Goal: Task Accomplishment & Management: Complete application form

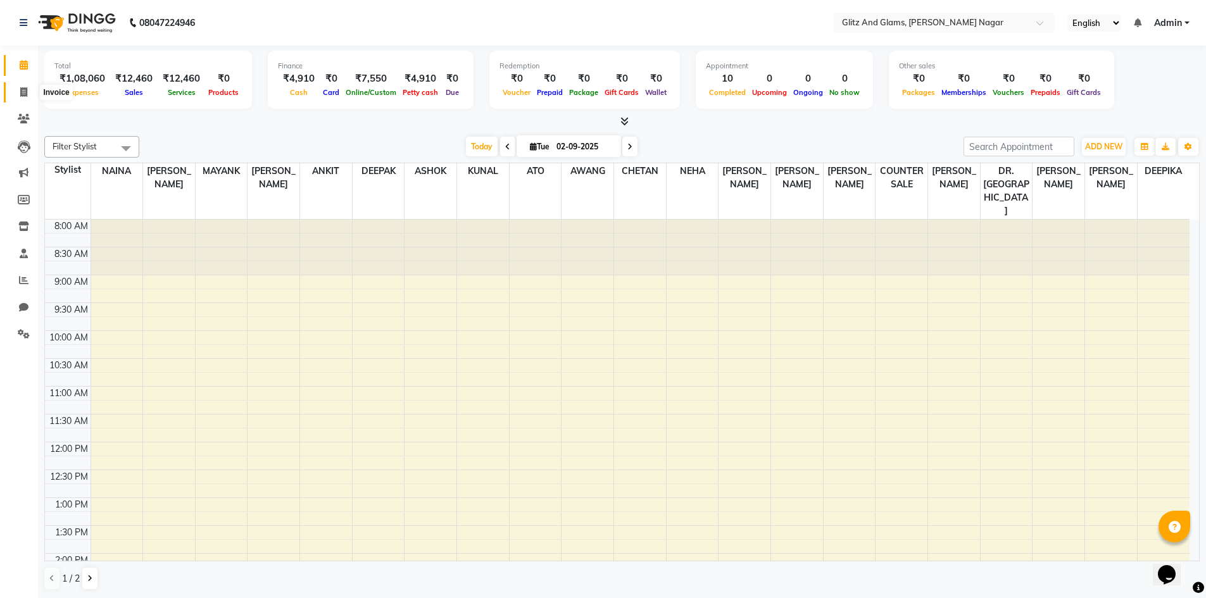
click at [18, 96] on span at bounding box center [24, 92] width 22 height 15
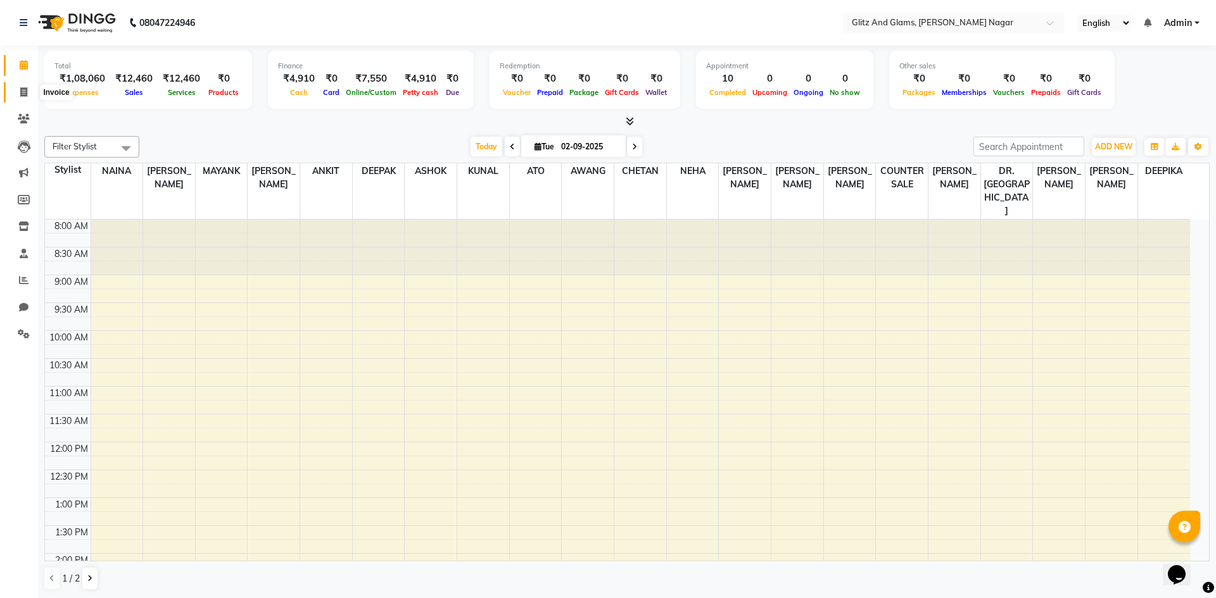
select select "service"
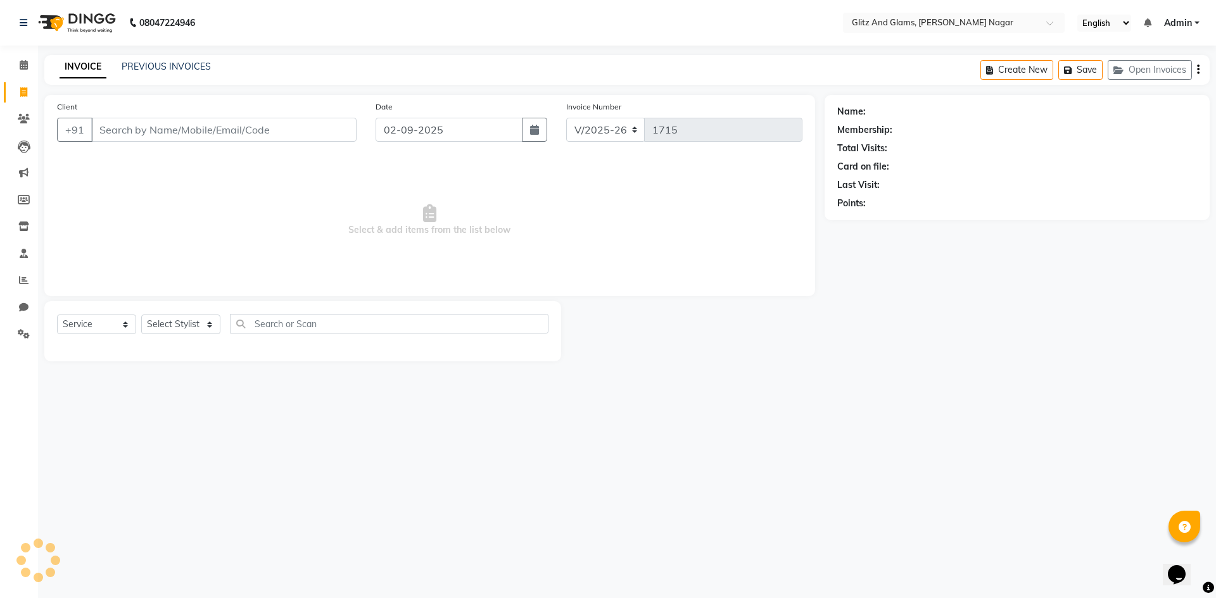
click at [197, 125] on input "Client" at bounding box center [223, 130] width 265 height 24
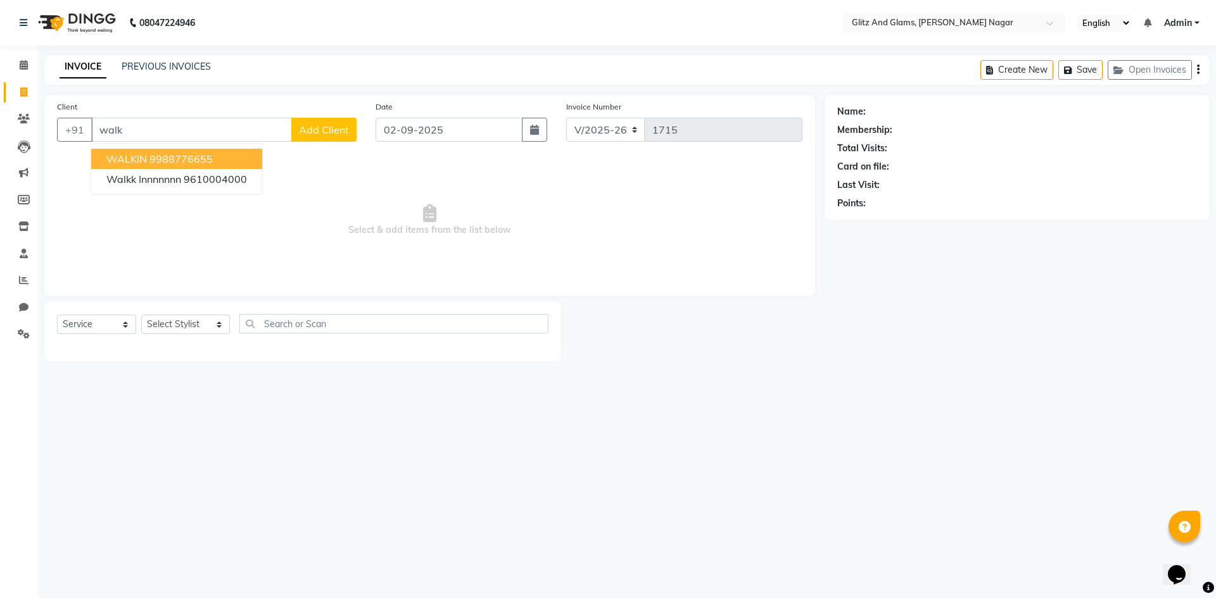
click at [208, 154] on ngb-highlight "9988776655" at bounding box center [180, 159] width 63 height 13
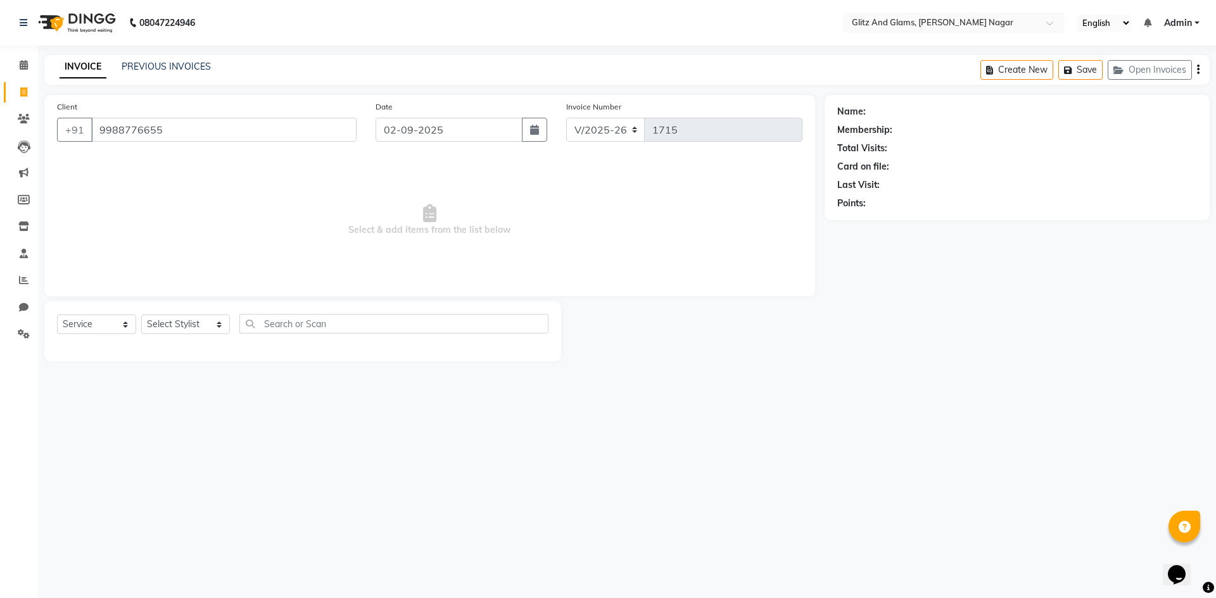
type input "9988776655"
select select "1: Object"
click at [171, 314] on div "Select Service Product Membership Package Voucher Prepaid Gift Card Select Styl…" at bounding box center [302, 329] width 491 height 30
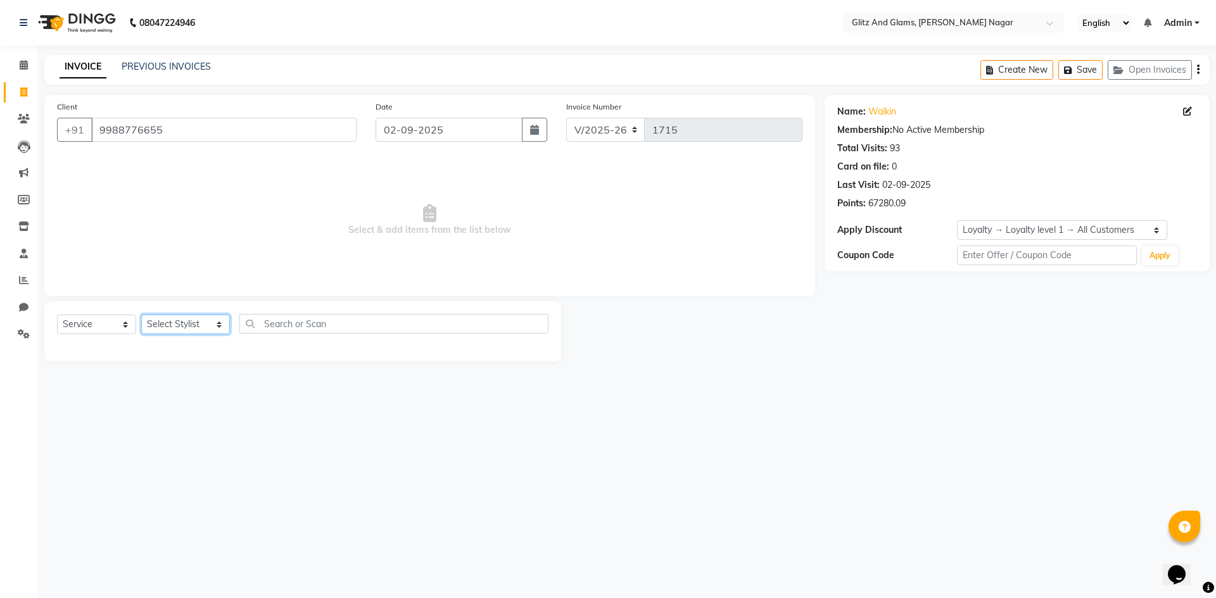
click at [168, 325] on select "Select Stylist [PERSON_NAME] [PERSON_NAME] ANKIT ASHOK ATO [PERSON_NAME] CHETAN…" at bounding box center [185, 325] width 89 height 20
select select "80539"
click at [141, 315] on select "Select Stylist [PERSON_NAME] [PERSON_NAME] ANKIT ASHOK ATO [PERSON_NAME] CHETAN…" at bounding box center [185, 325] width 89 height 20
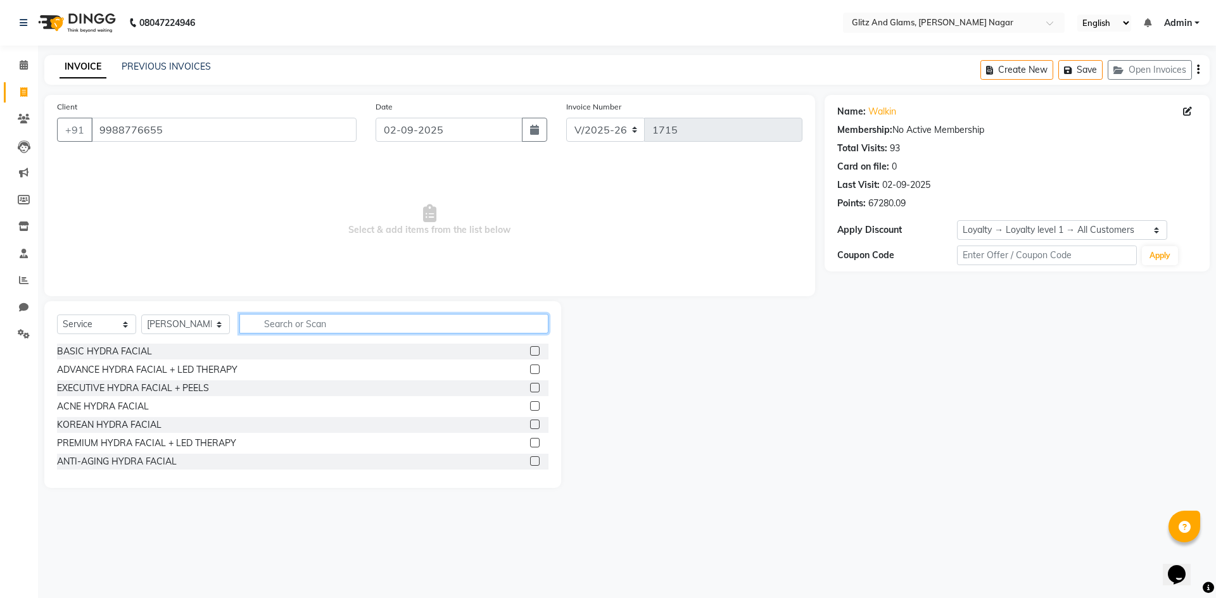
click at [281, 319] on input "text" at bounding box center [393, 324] width 309 height 20
type input "pil"
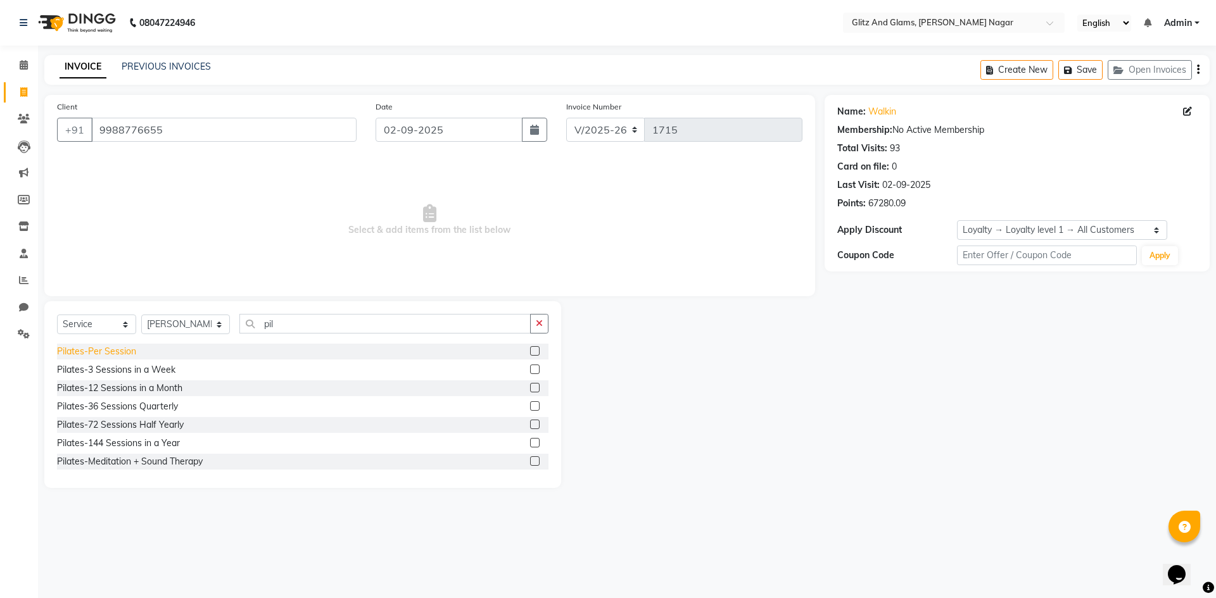
click at [87, 352] on div "Pilates-Per Session" at bounding box center [96, 351] width 79 height 13
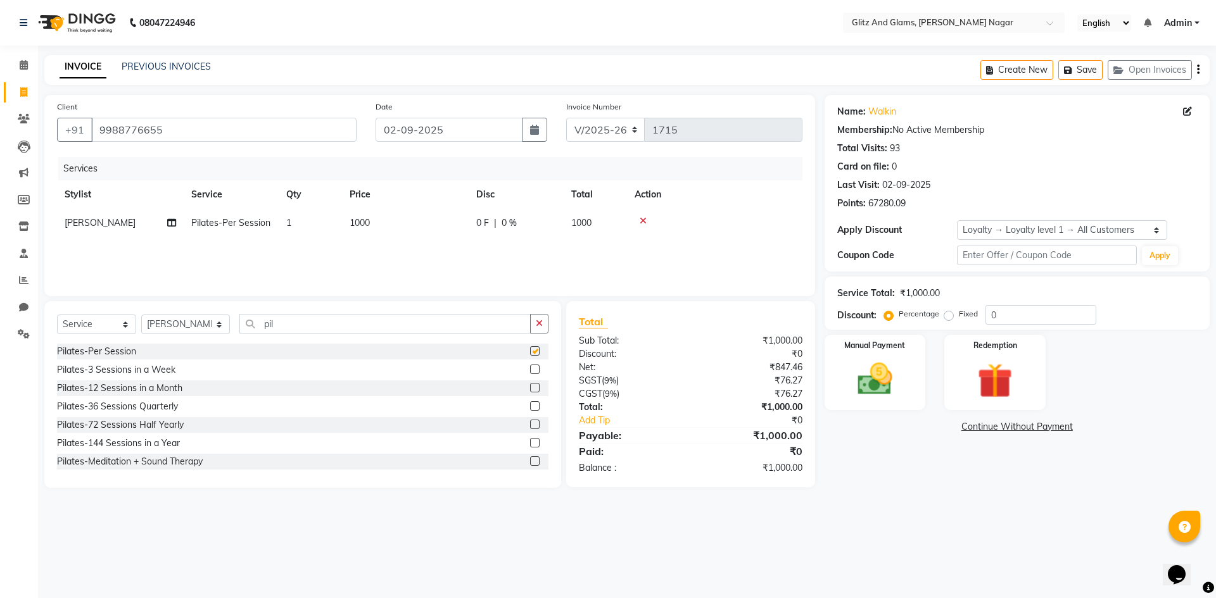
checkbox input "false"
click at [844, 372] on div "Manual Payment" at bounding box center [874, 373] width 105 height 78
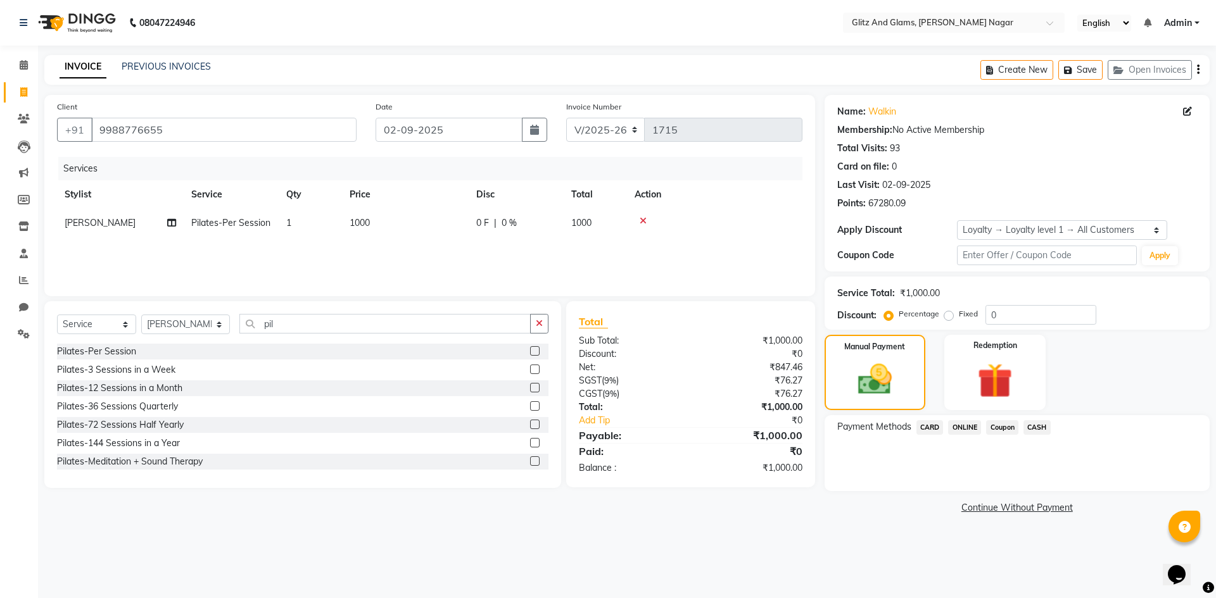
click at [1037, 426] on span "CASH" at bounding box center [1036, 427] width 27 height 15
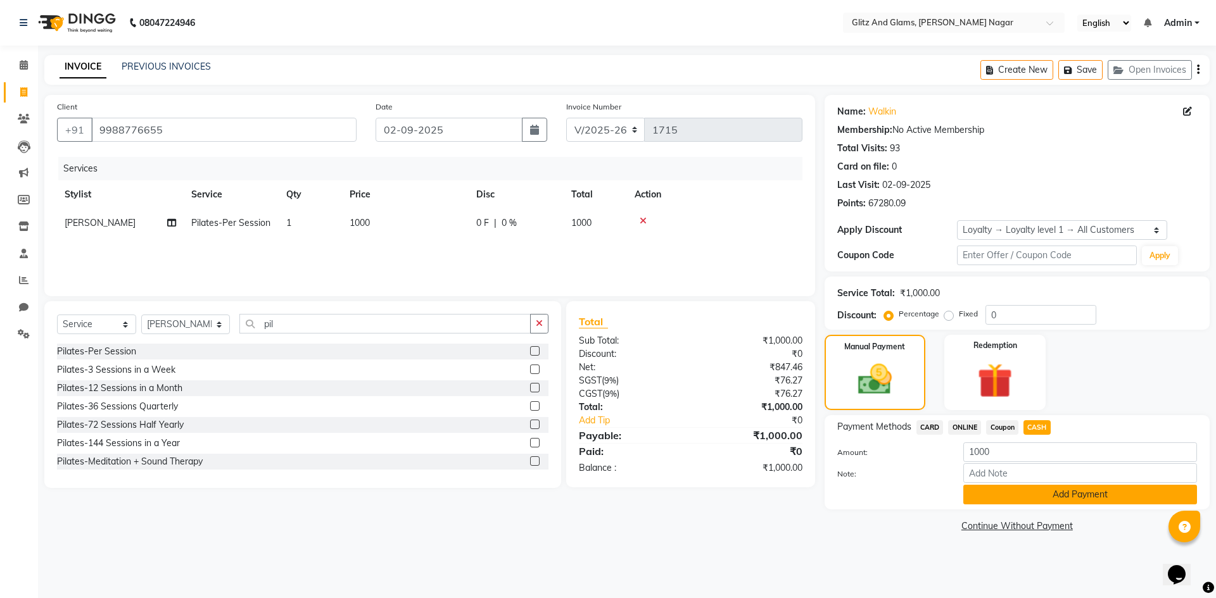
click at [1006, 498] on button "Add Payment" at bounding box center [1080, 495] width 234 height 20
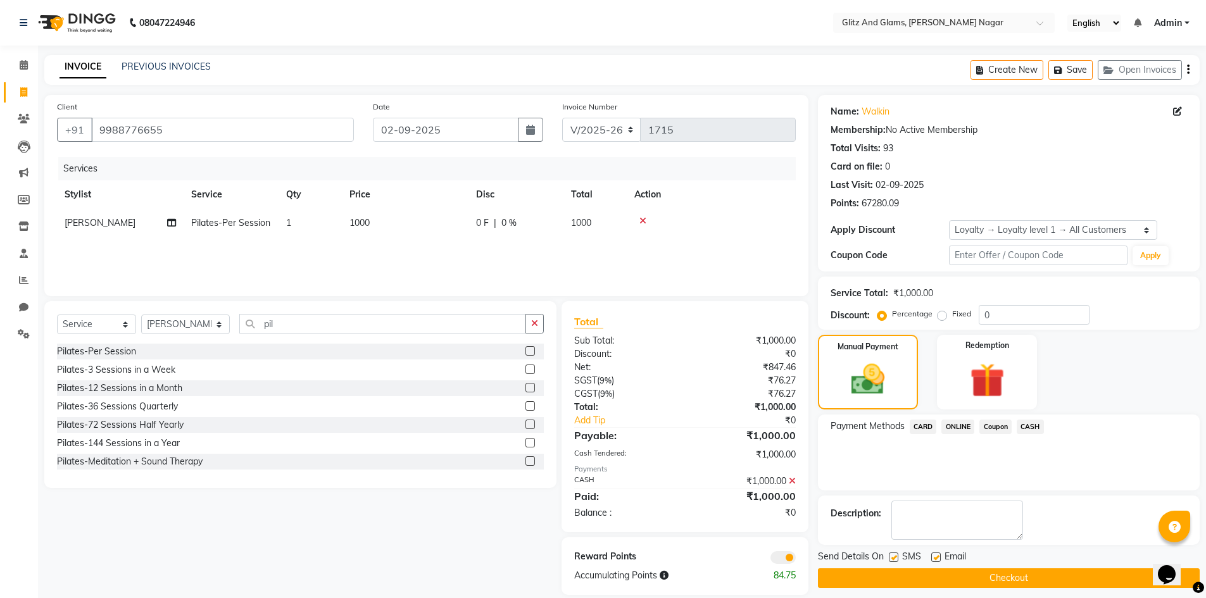
click at [924, 579] on button "Checkout" at bounding box center [1009, 579] width 382 height 20
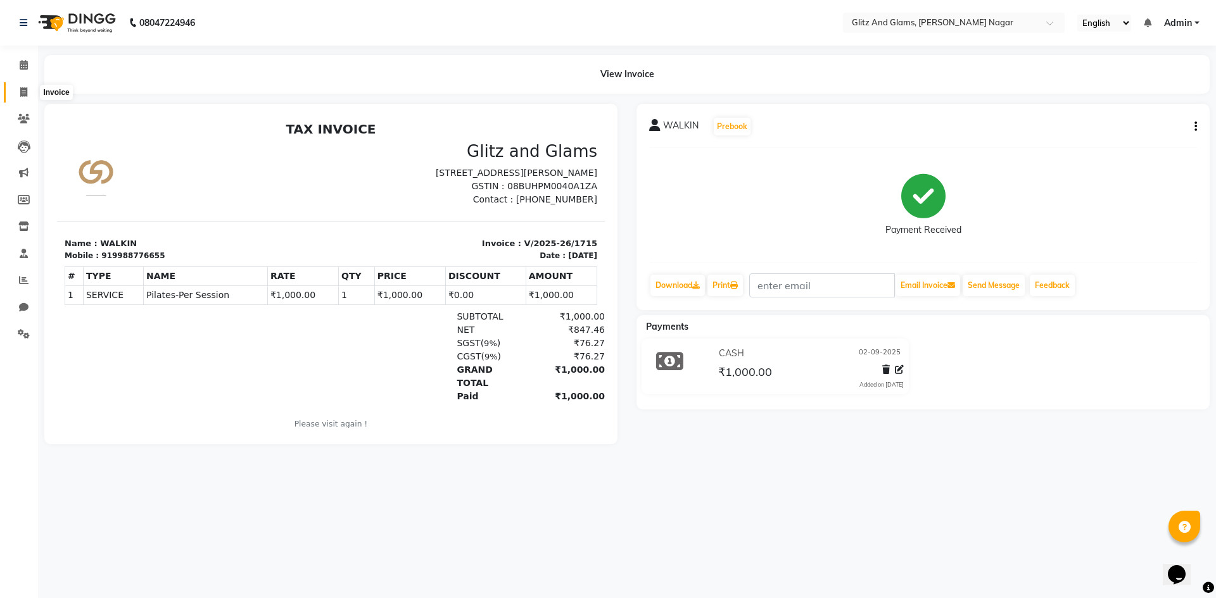
drag, startPoint x: 27, startPoint y: 89, endPoint x: 41, endPoint y: 94, distance: 14.8
click at [27, 89] on icon at bounding box center [23, 91] width 7 height 9
select select "service"
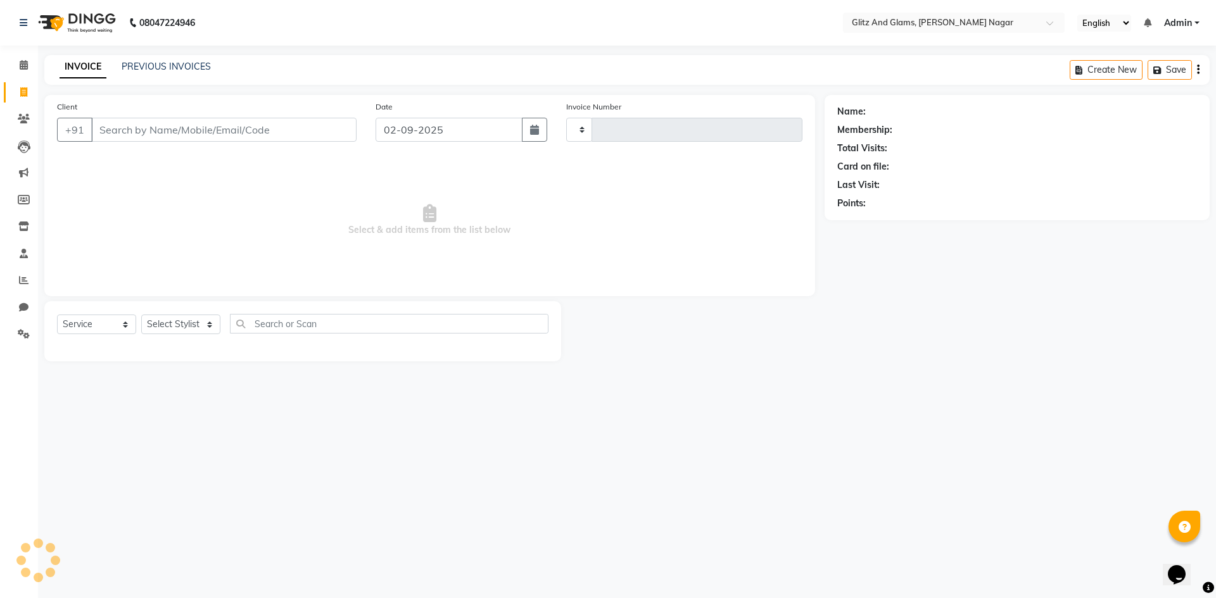
type input "1716"
select select "8316"
click at [315, 133] on input "Client" at bounding box center [223, 130] width 265 height 24
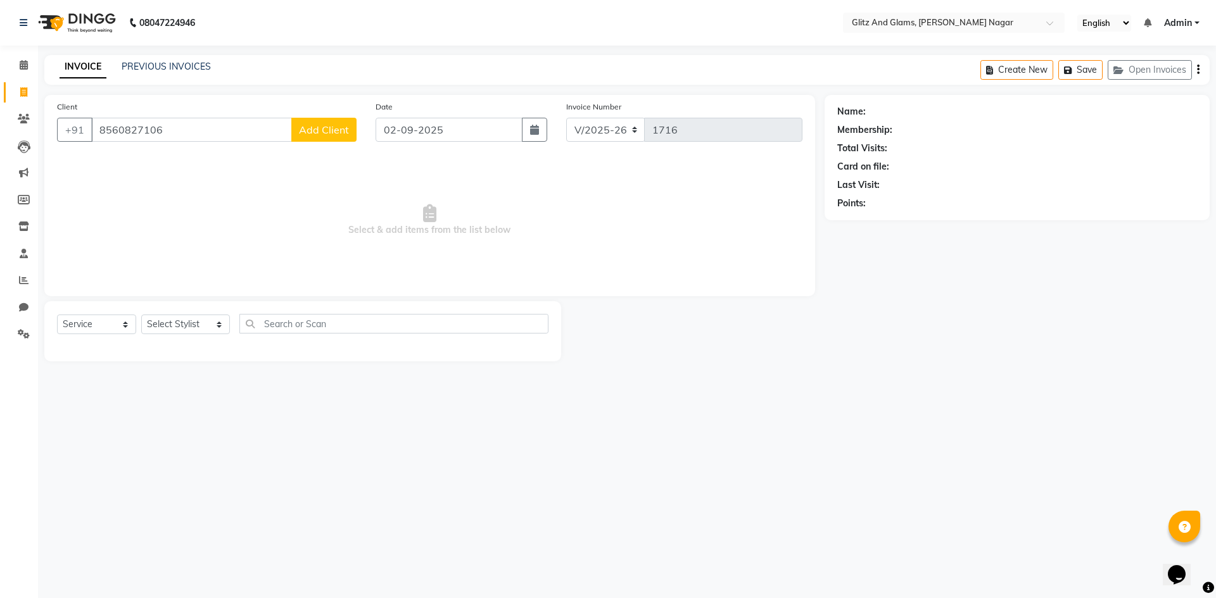
type input "8560827106"
click at [317, 128] on span "Add Client" at bounding box center [324, 129] width 50 height 13
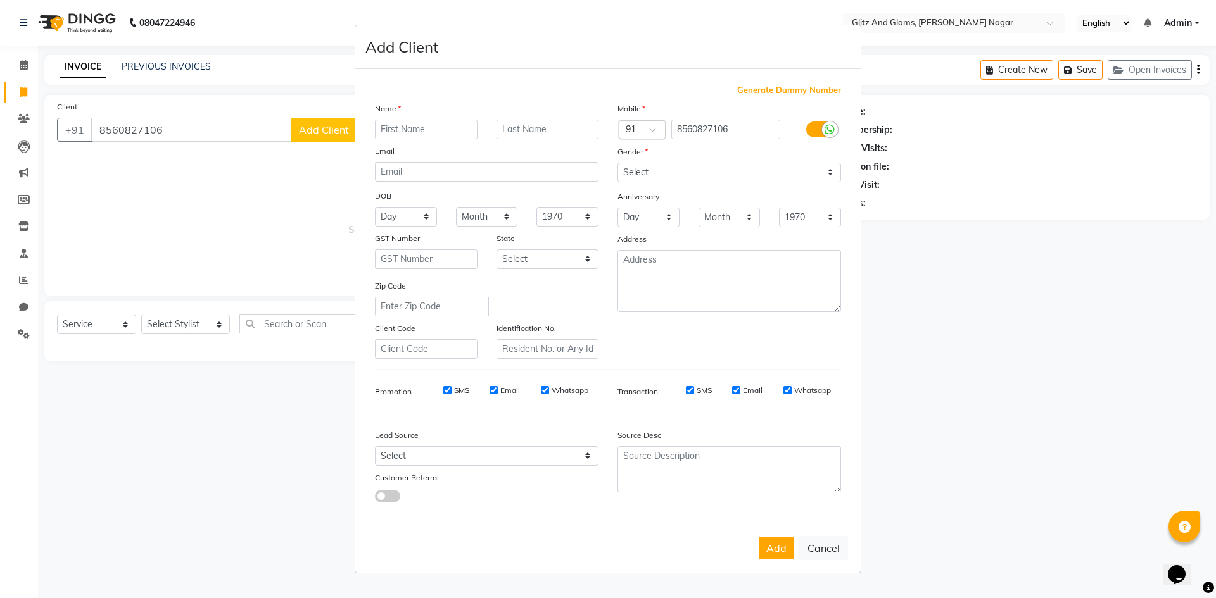
click at [426, 130] on input "text" at bounding box center [426, 130] width 103 height 20
type input "pratibha"
type input "ji"
click at [769, 175] on select "Select [DEMOGRAPHIC_DATA] [DEMOGRAPHIC_DATA] Other Prefer Not To Say" at bounding box center [729, 173] width 224 height 20
select select "[DEMOGRAPHIC_DATA]"
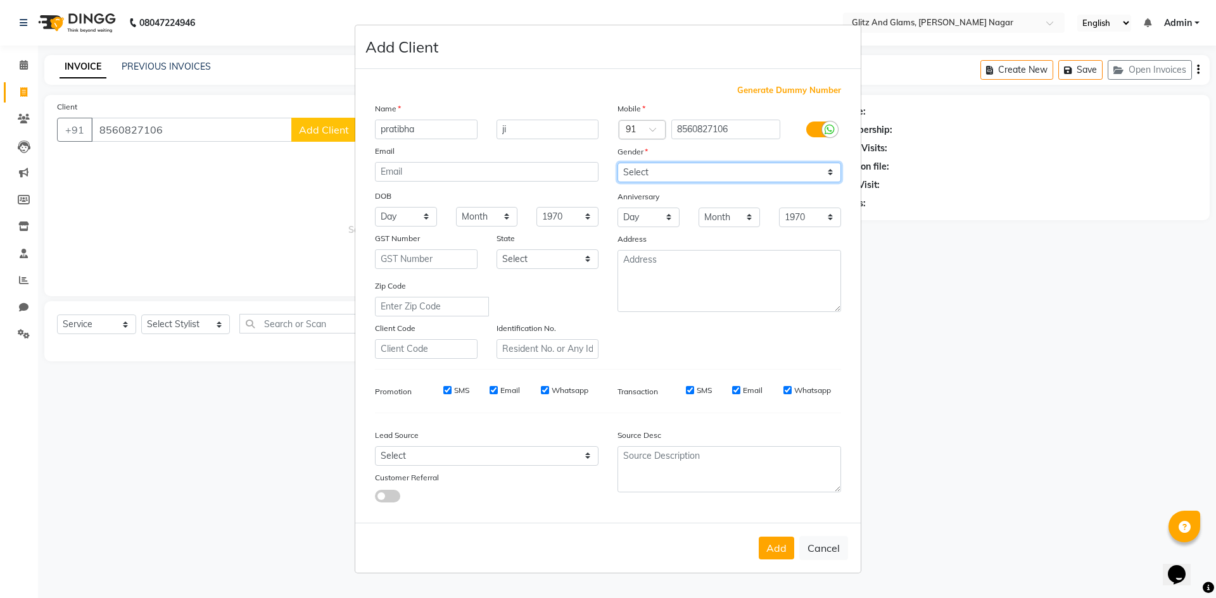
click at [617, 163] on select "Select [DEMOGRAPHIC_DATA] [DEMOGRAPHIC_DATA] Other Prefer Not To Say" at bounding box center [729, 173] width 224 height 20
click at [777, 552] on button "Add" at bounding box center [776, 548] width 35 height 23
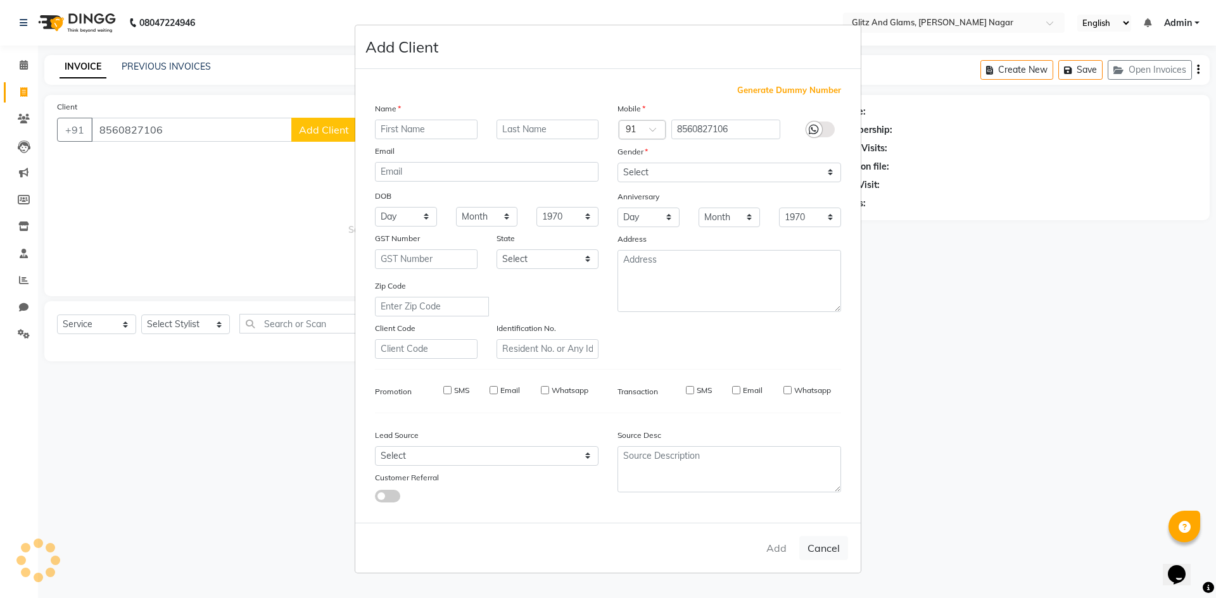
select select
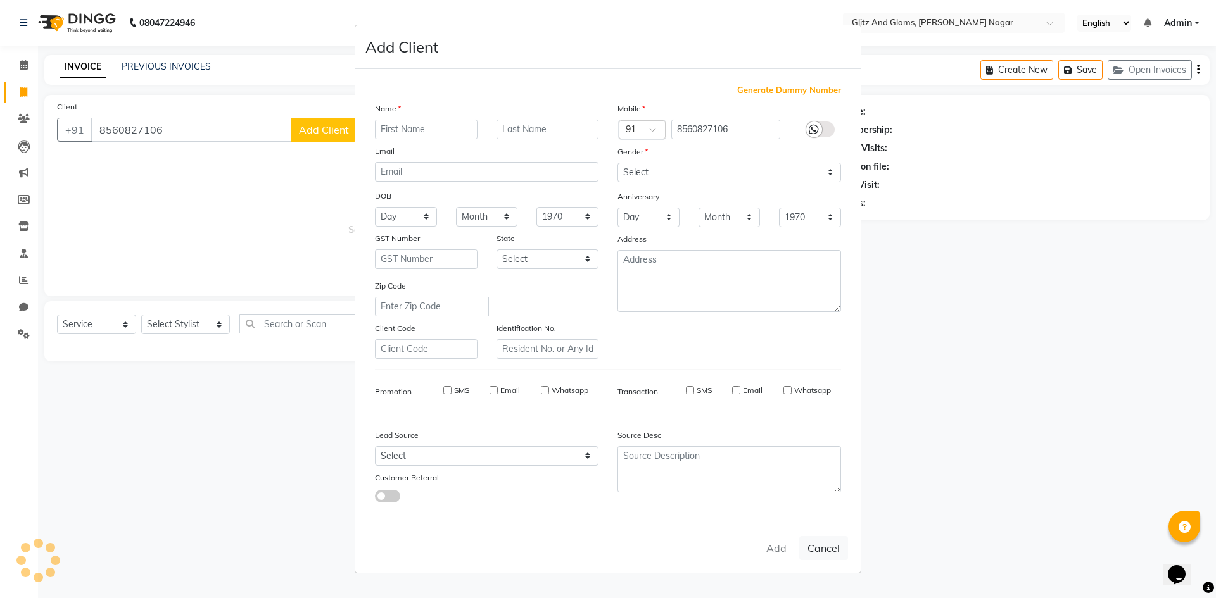
select select
checkbox input "false"
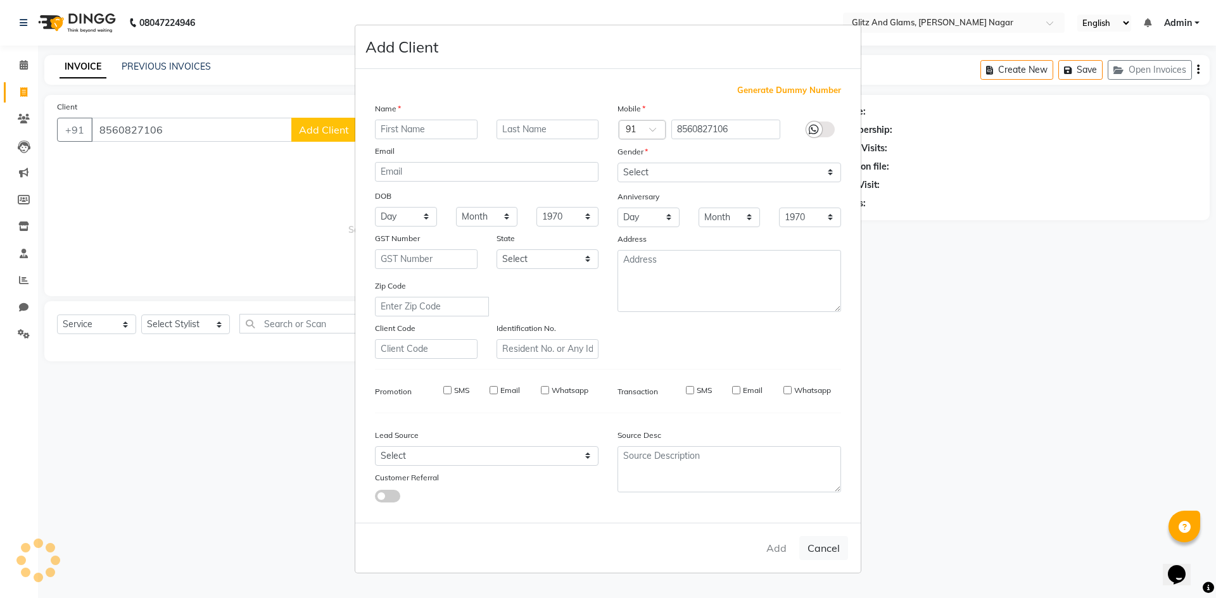
checkbox input "false"
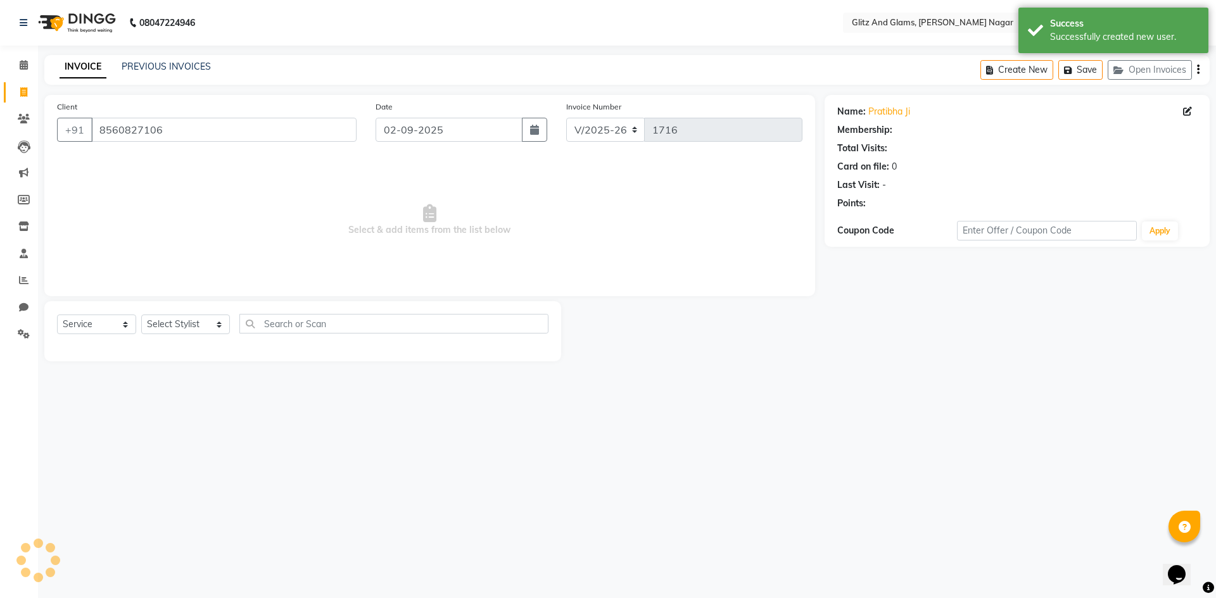
select select "1: Object"
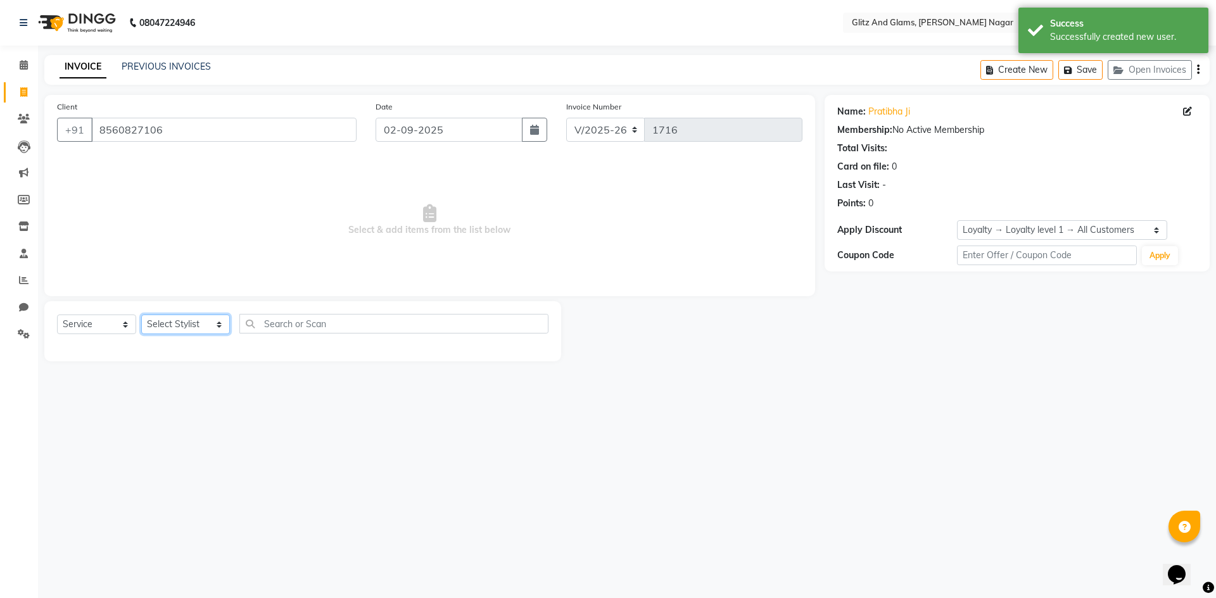
click at [179, 321] on select "Select Stylist [PERSON_NAME] [PERSON_NAME] ANKIT ASHOK ATO [PERSON_NAME] CHETAN…" at bounding box center [185, 325] width 89 height 20
select select "80526"
click at [141, 315] on select "Select Stylist [PERSON_NAME] [PERSON_NAME] ANKIT ASHOK ATO [PERSON_NAME] CHETAN…" at bounding box center [185, 325] width 89 height 20
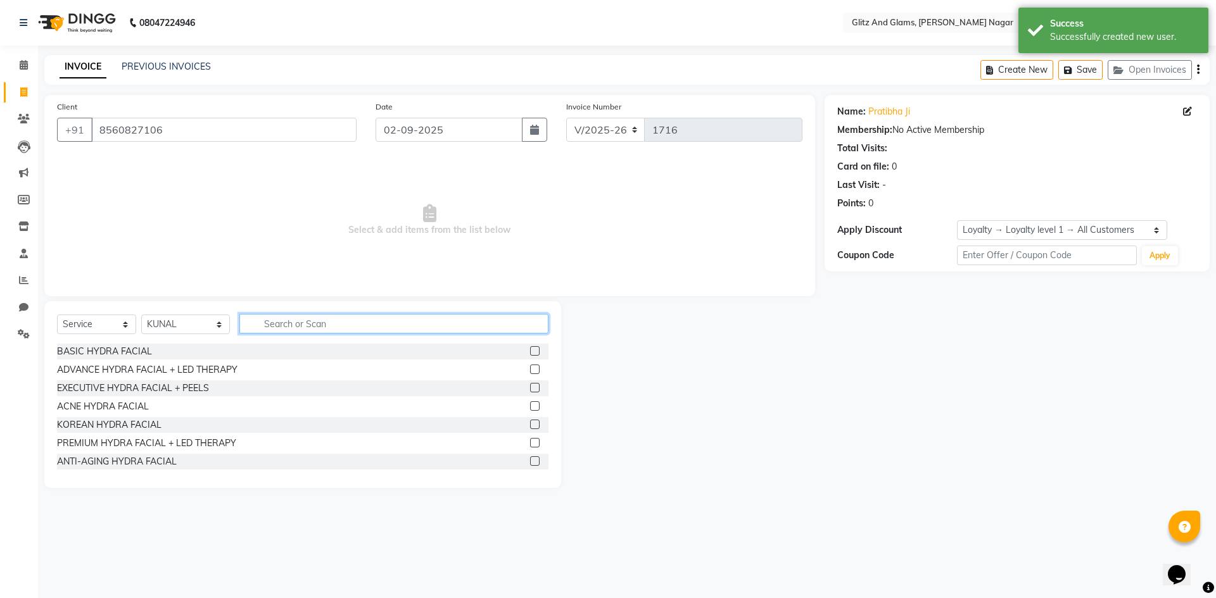
click at [313, 324] on input "text" at bounding box center [393, 324] width 309 height 20
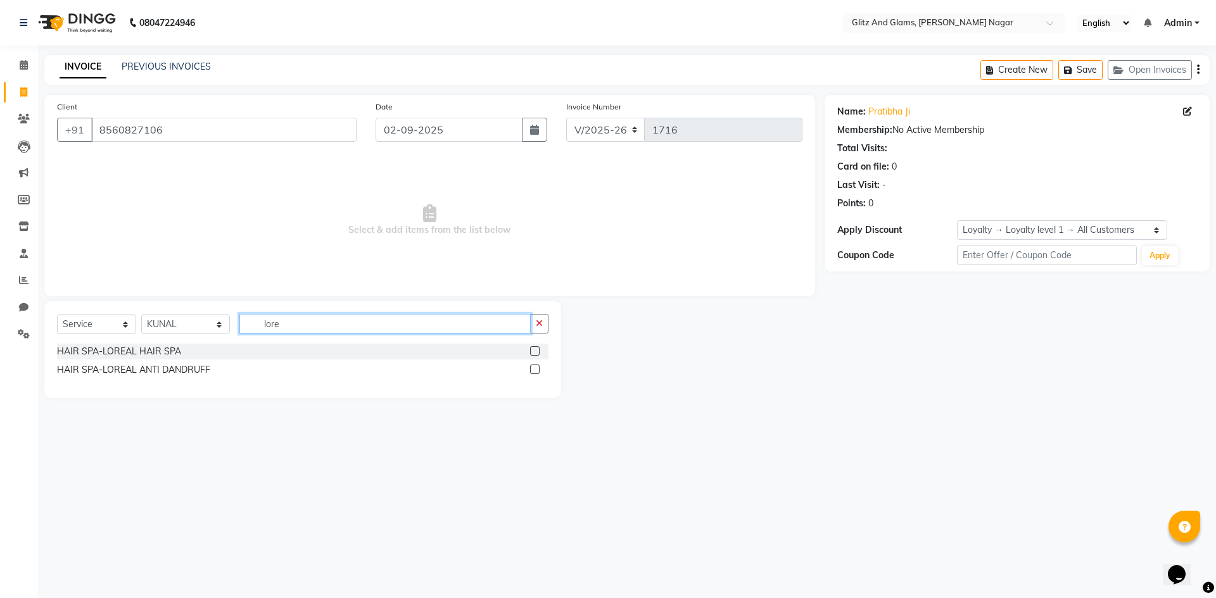
type input "lore"
click at [182, 377] on div "HAIR SPA-LOREAL ANTI DANDRUFF" at bounding box center [302, 370] width 491 height 16
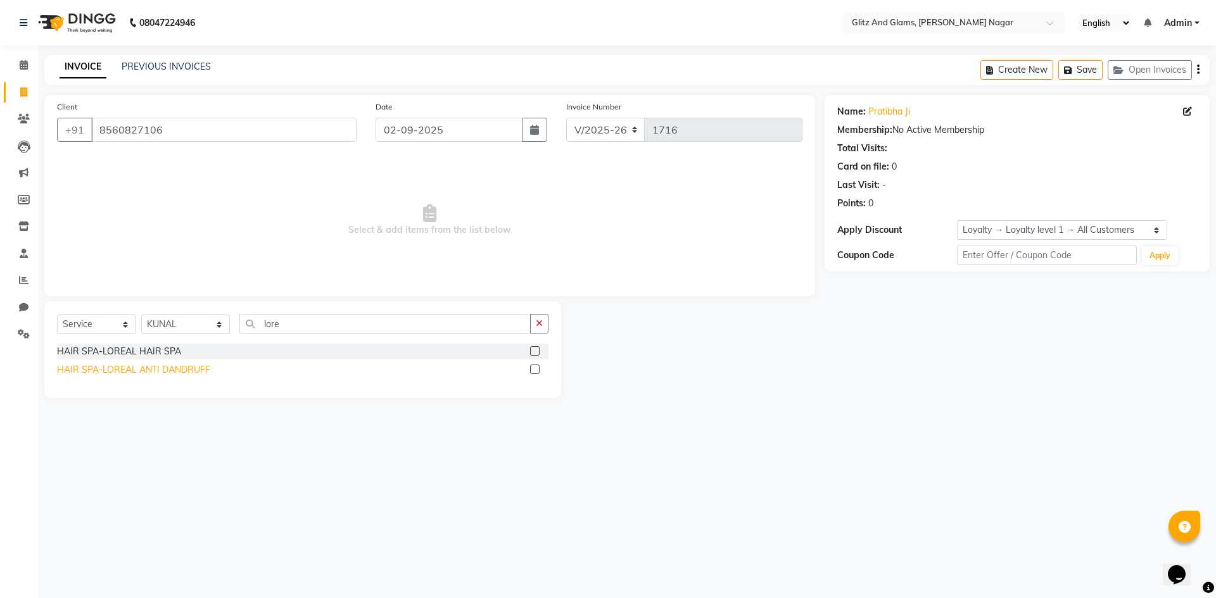
click at [189, 372] on div "HAIR SPA-LOREAL ANTI DANDRUFF" at bounding box center [133, 369] width 153 height 13
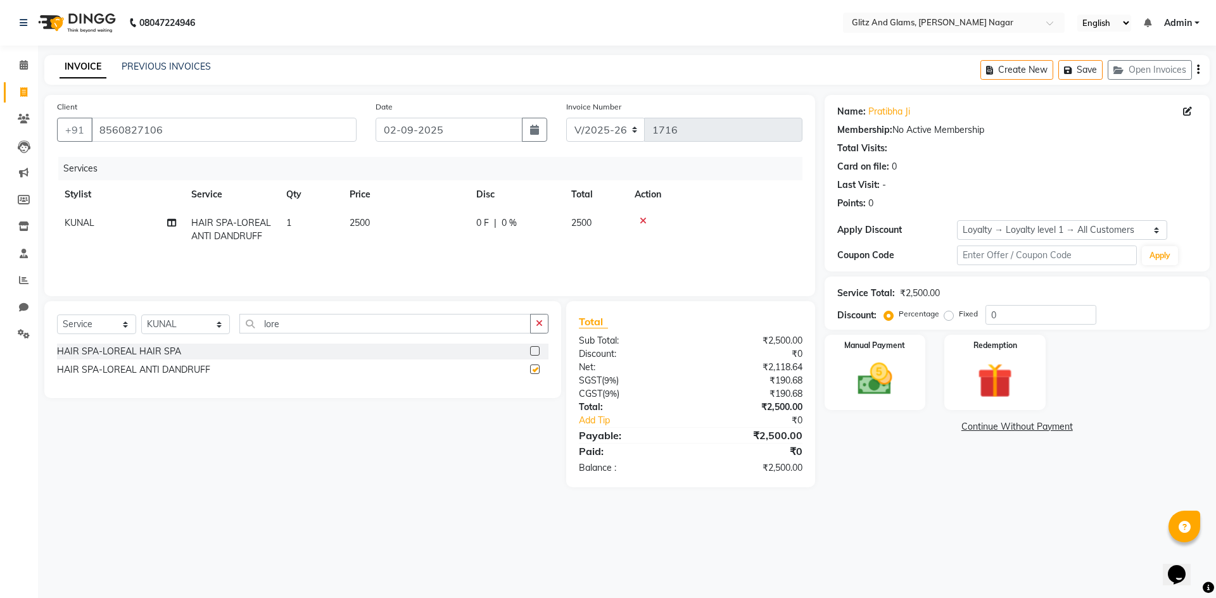
checkbox input "false"
click at [192, 333] on select "Select Stylist [PERSON_NAME] [PERSON_NAME] ANKIT ASHOK ATO [PERSON_NAME] CHETAN…" at bounding box center [185, 325] width 89 height 20
select select "80532"
click at [141, 315] on select "Select Stylist [PERSON_NAME] [PERSON_NAME] ANKIT ASHOK ATO [PERSON_NAME] CHETAN…" at bounding box center [185, 325] width 89 height 20
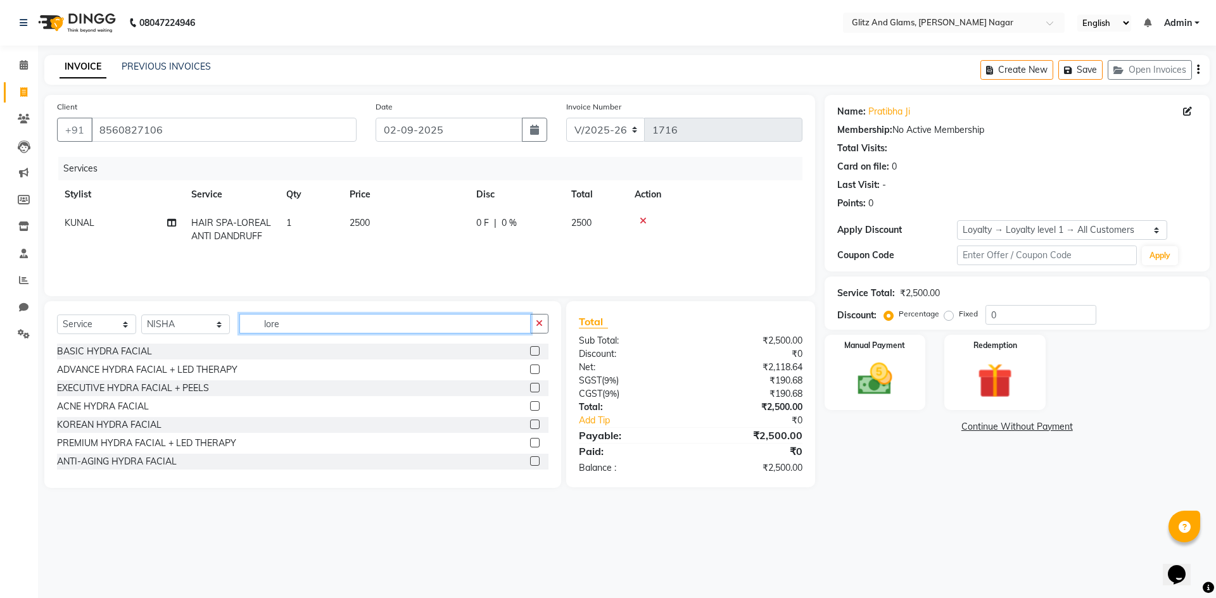
click at [287, 326] on input "lore" at bounding box center [384, 324] width 291 height 20
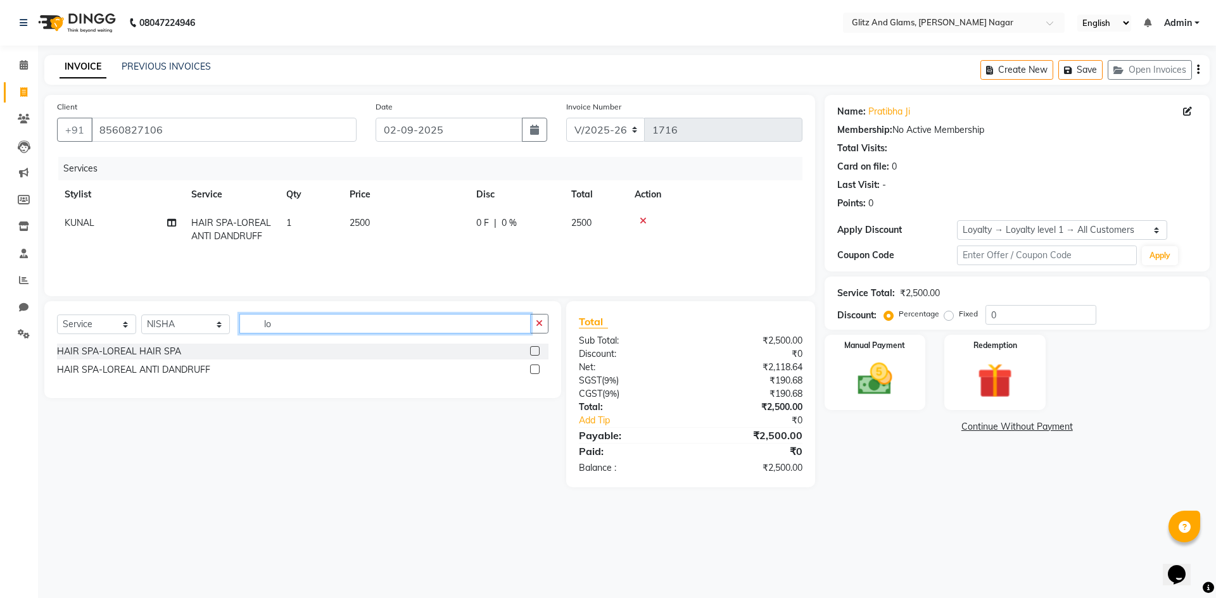
type input "l"
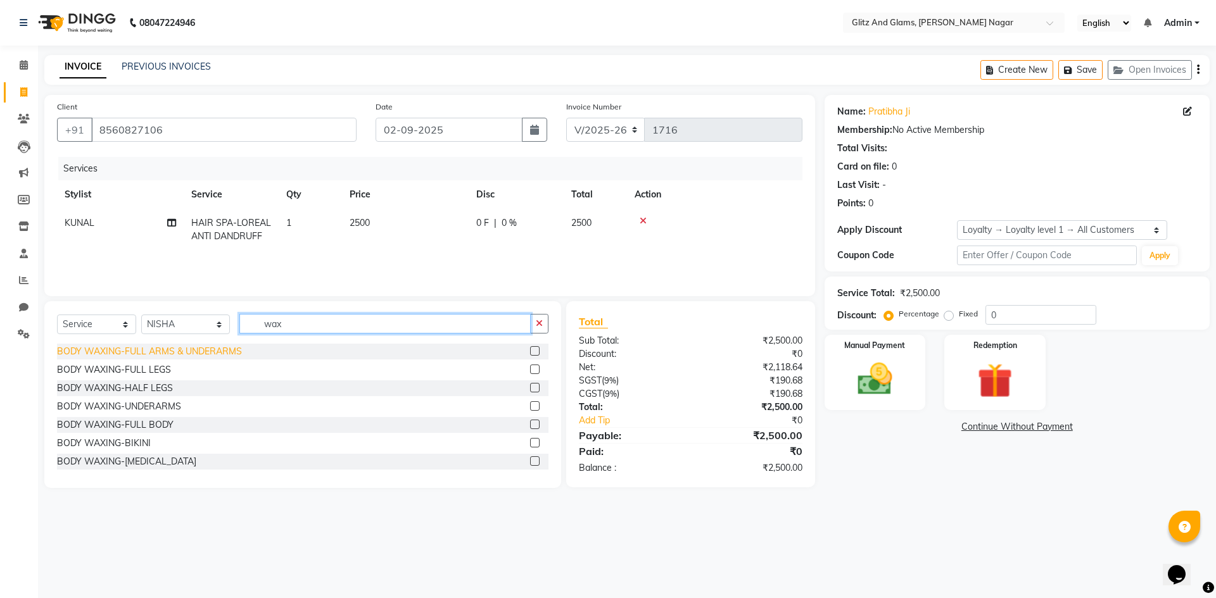
type input "wax"
click at [188, 345] on div "BODY WAXING-FULL ARMS & UNDERARMS" at bounding box center [149, 351] width 185 height 13
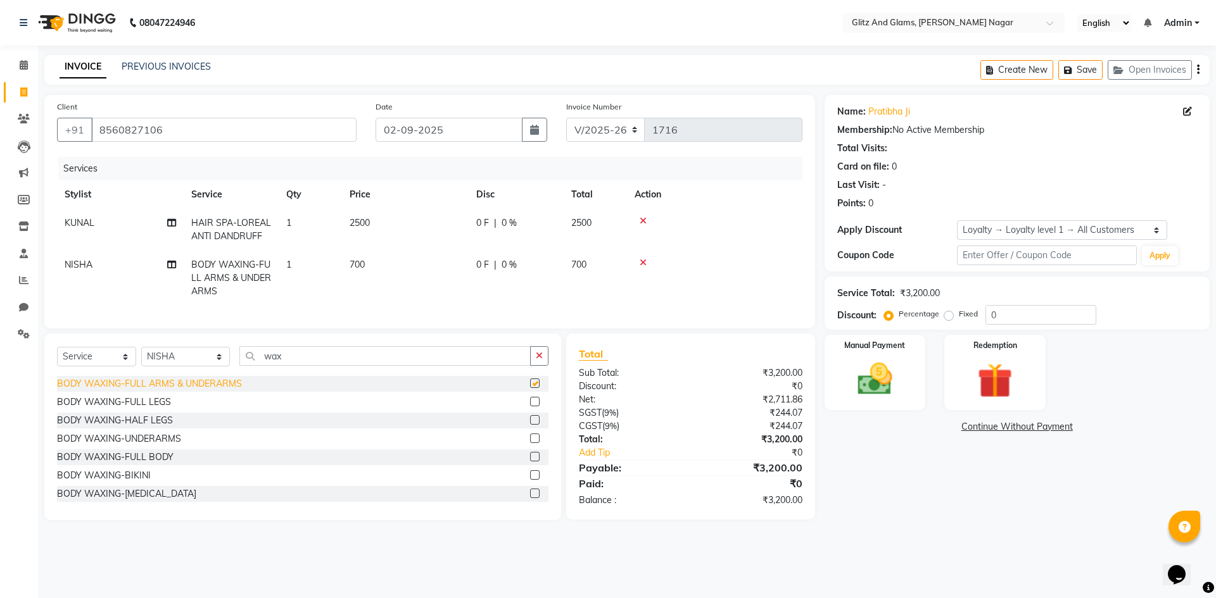
checkbox input "false"
click at [117, 409] on div "BODY WAXING-FULL LEGS" at bounding box center [114, 402] width 114 height 13
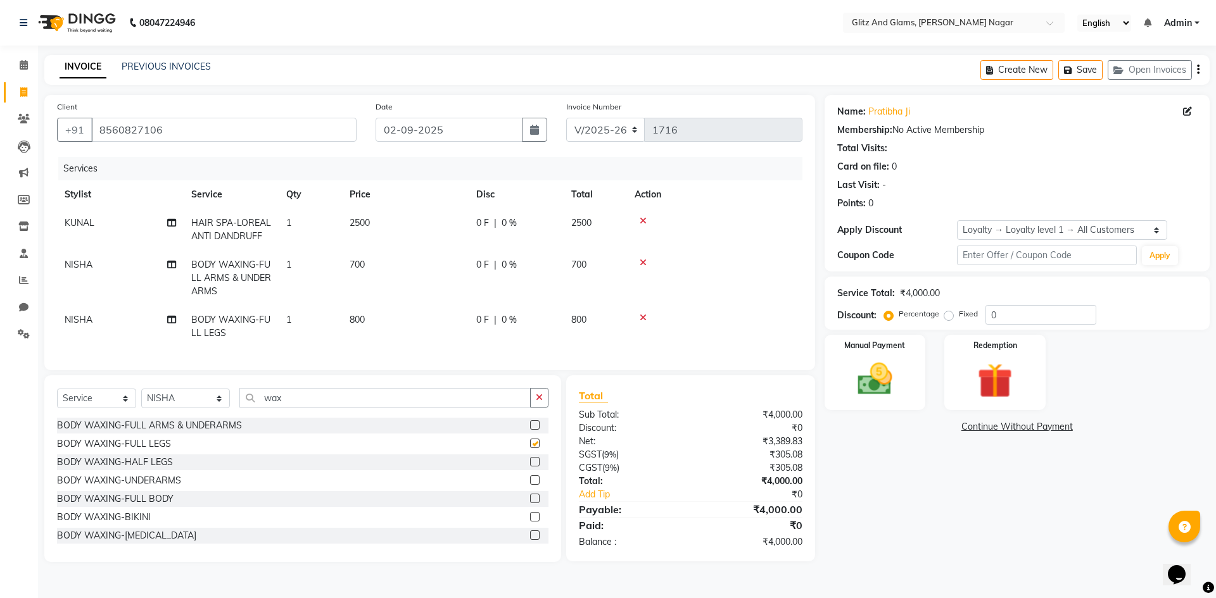
checkbox input "false"
click at [422, 322] on td "800" at bounding box center [405, 327] width 127 height 42
select select "80532"
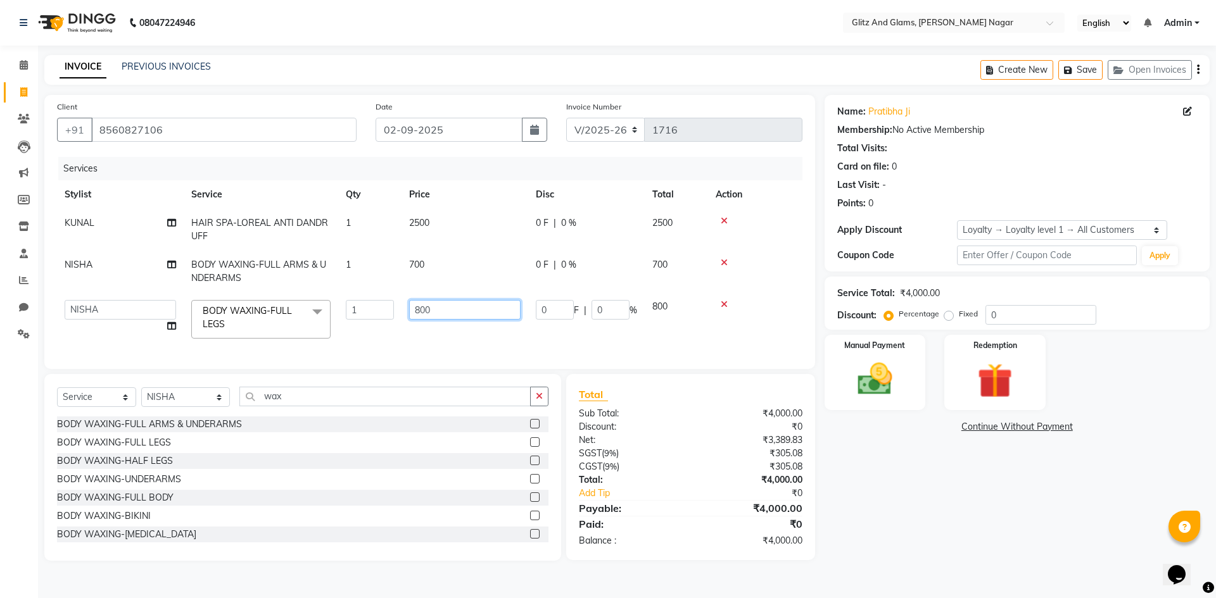
click at [419, 306] on input "800" at bounding box center [464, 310] width 111 height 20
type input "500"
click at [766, 291] on td at bounding box center [755, 272] width 94 height 42
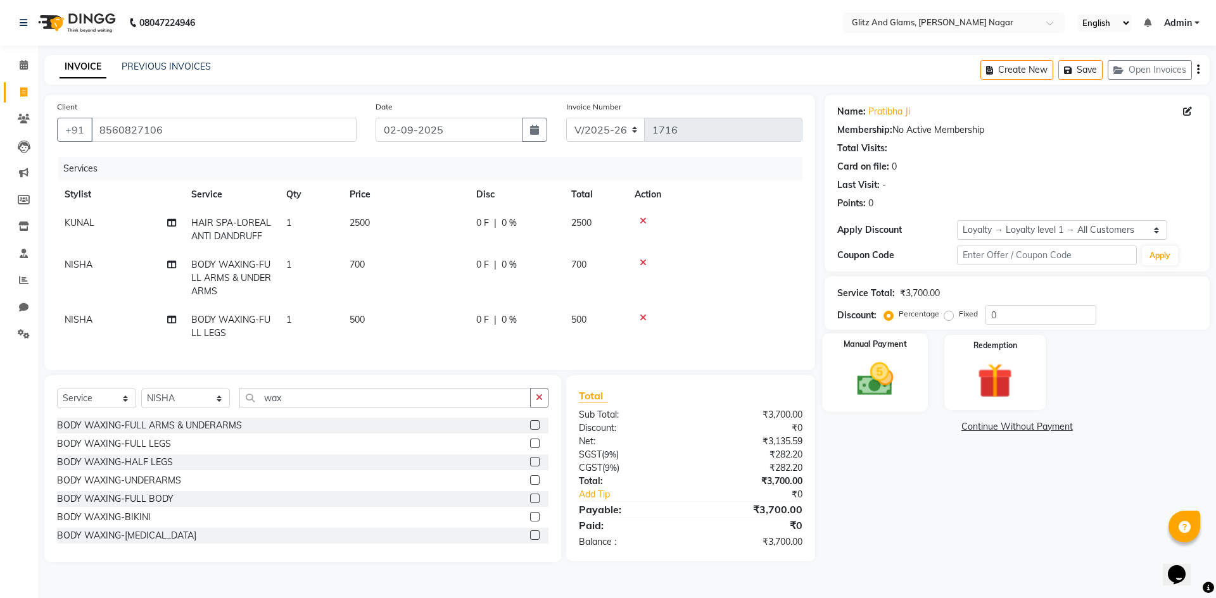
click at [891, 383] on img at bounding box center [874, 379] width 59 height 42
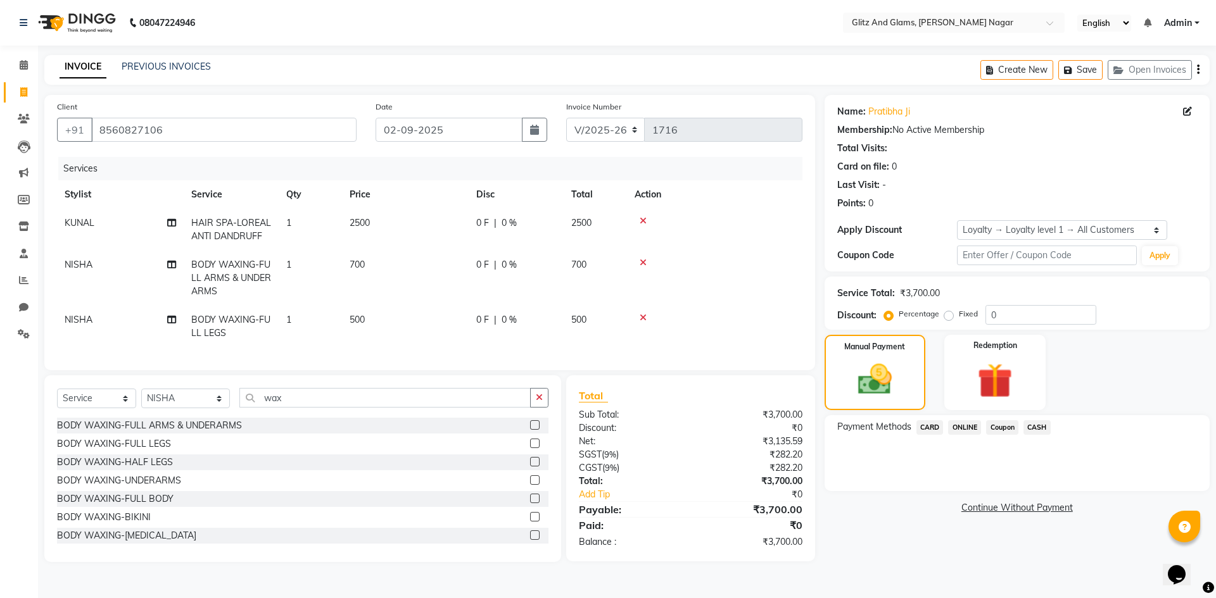
click at [969, 422] on span "ONLINE" at bounding box center [964, 427] width 33 height 15
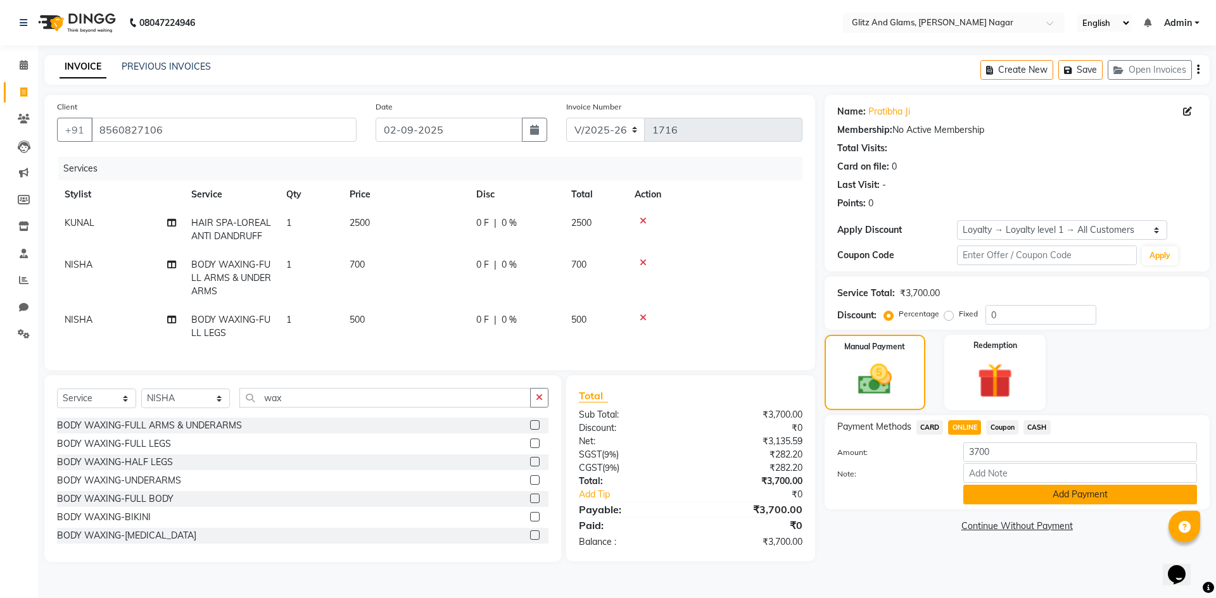
click at [1029, 500] on button "Add Payment" at bounding box center [1080, 495] width 234 height 20
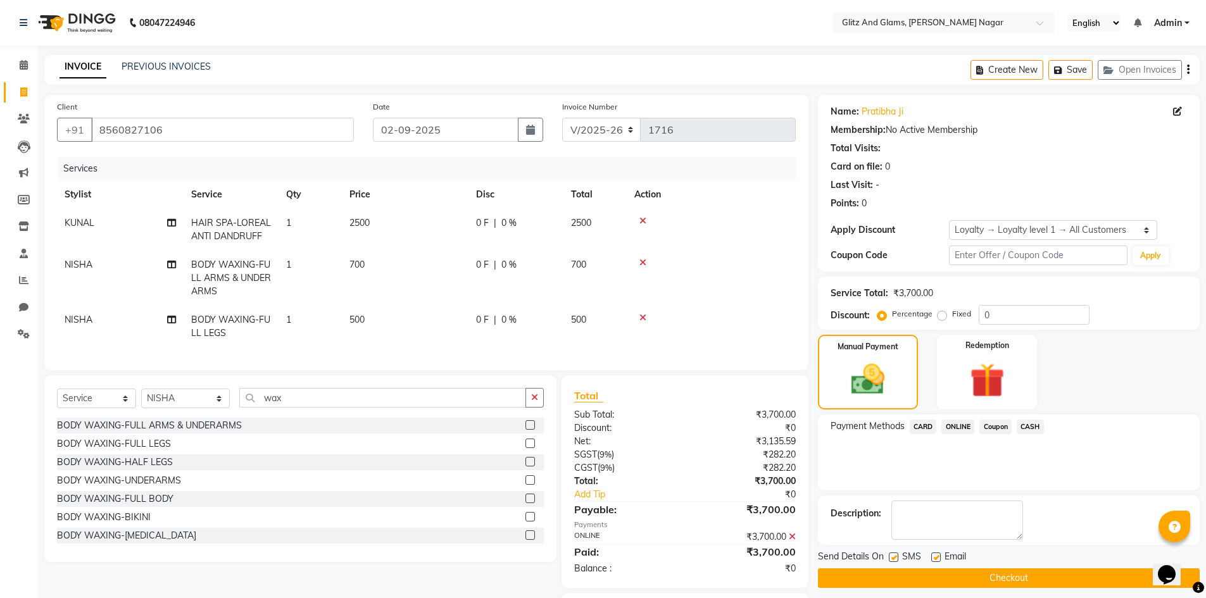
click at [1013, 582] on button "Checkout" at bounding box center [1009, 579] width 382 height 20
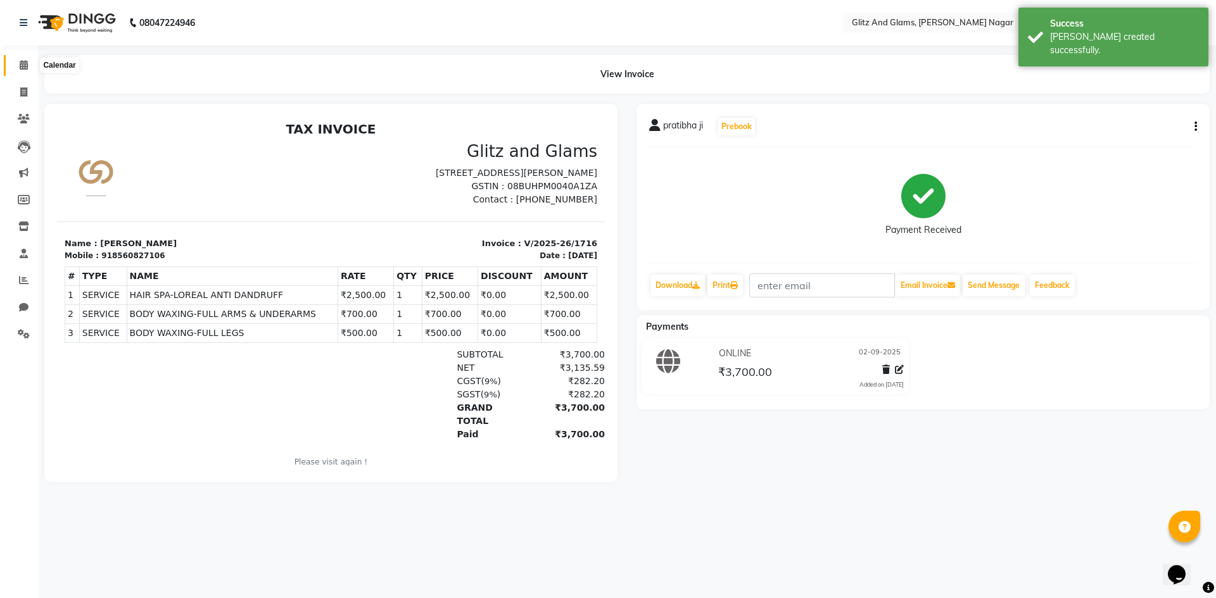
click at [16, 66] on span at bounding box center [24, 65] width 22 height 15
